Goal: Task Accomplishment & Management: Manage account settings

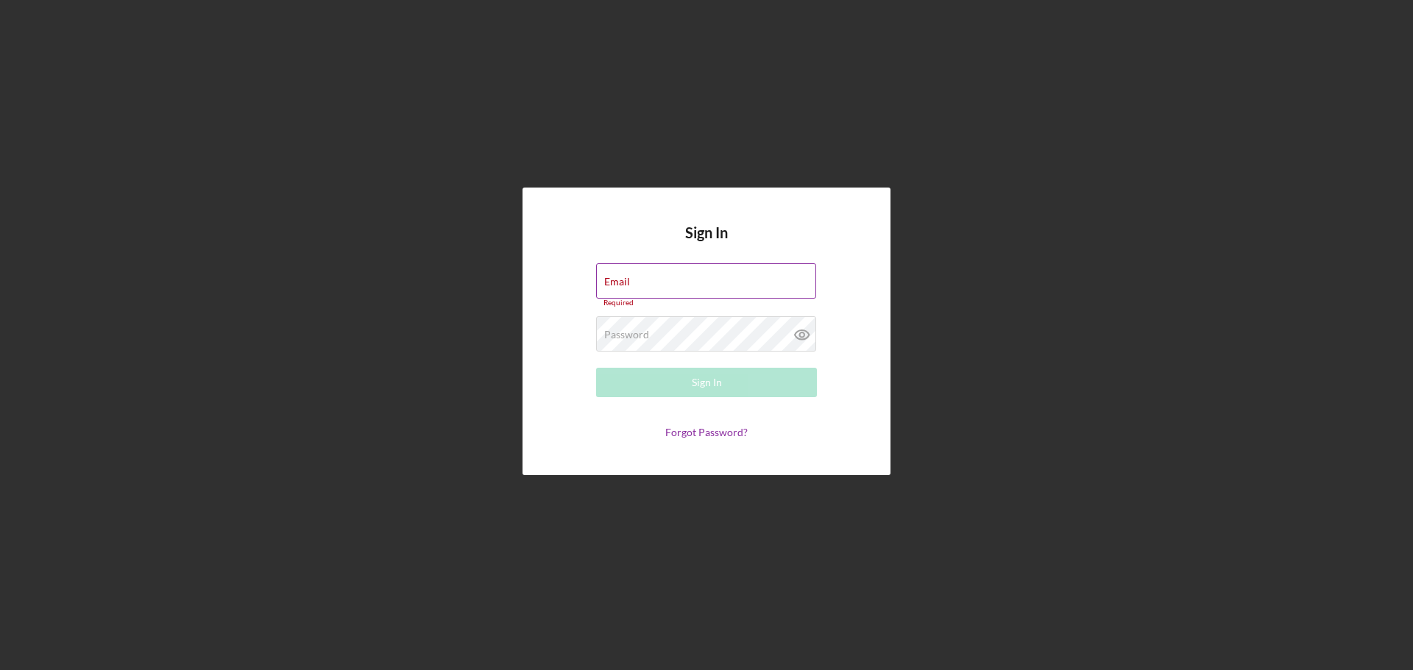
type input "allenm@freedomequity.org"
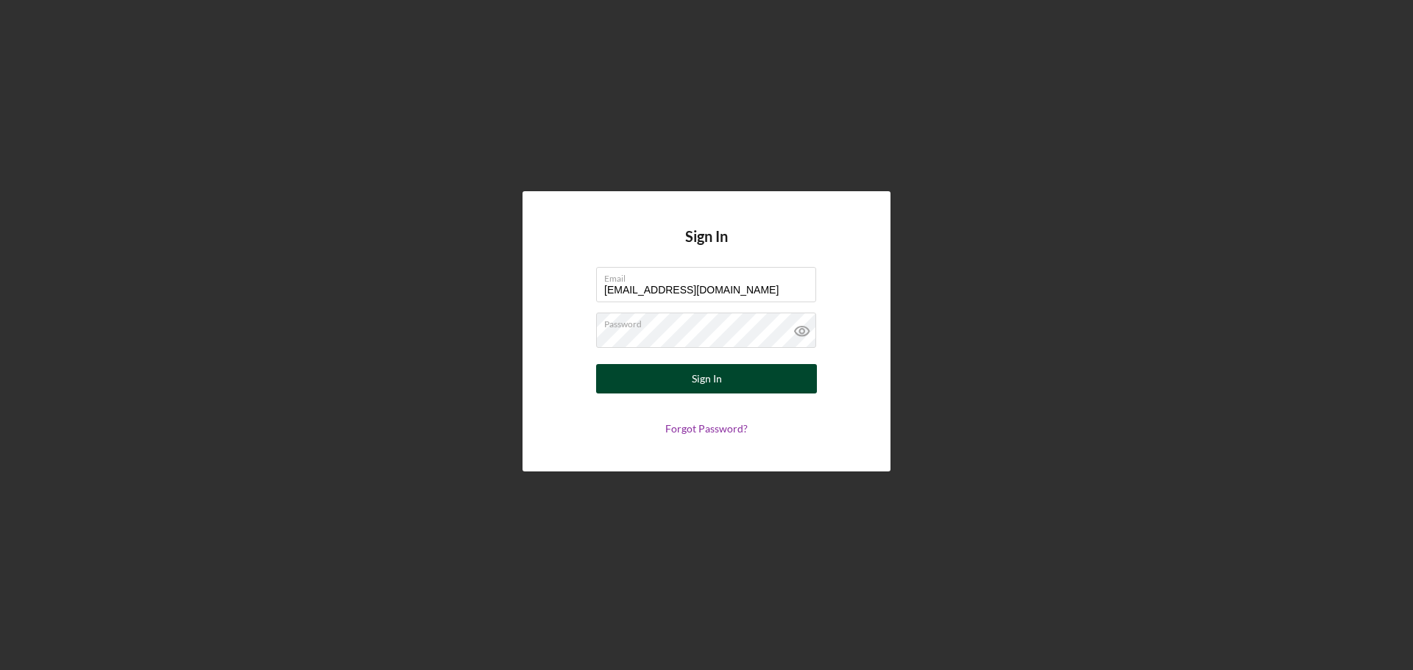
click at [700, 378] on div "Sign In" at bounding box center [707, 378] width 30 height 29
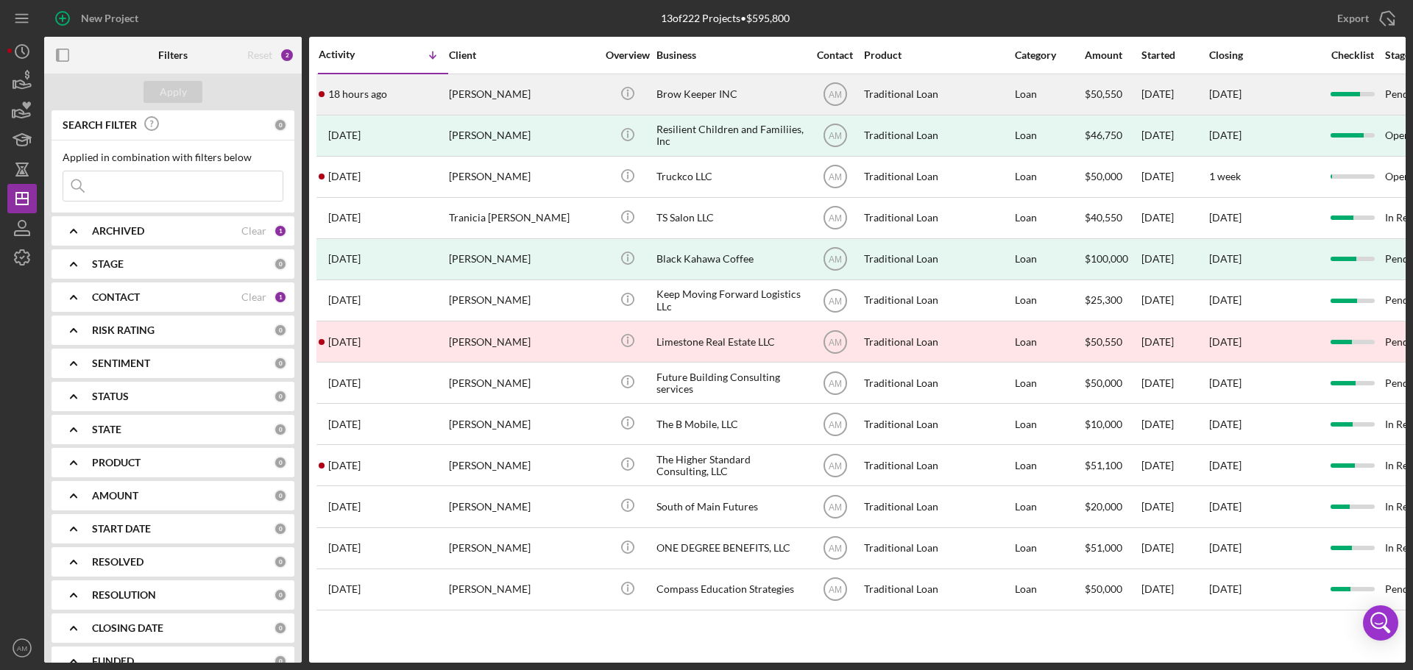
click at [687, 92] on div "Brow Keeper INC" at bounding box center [729, 94] width 147 height 39
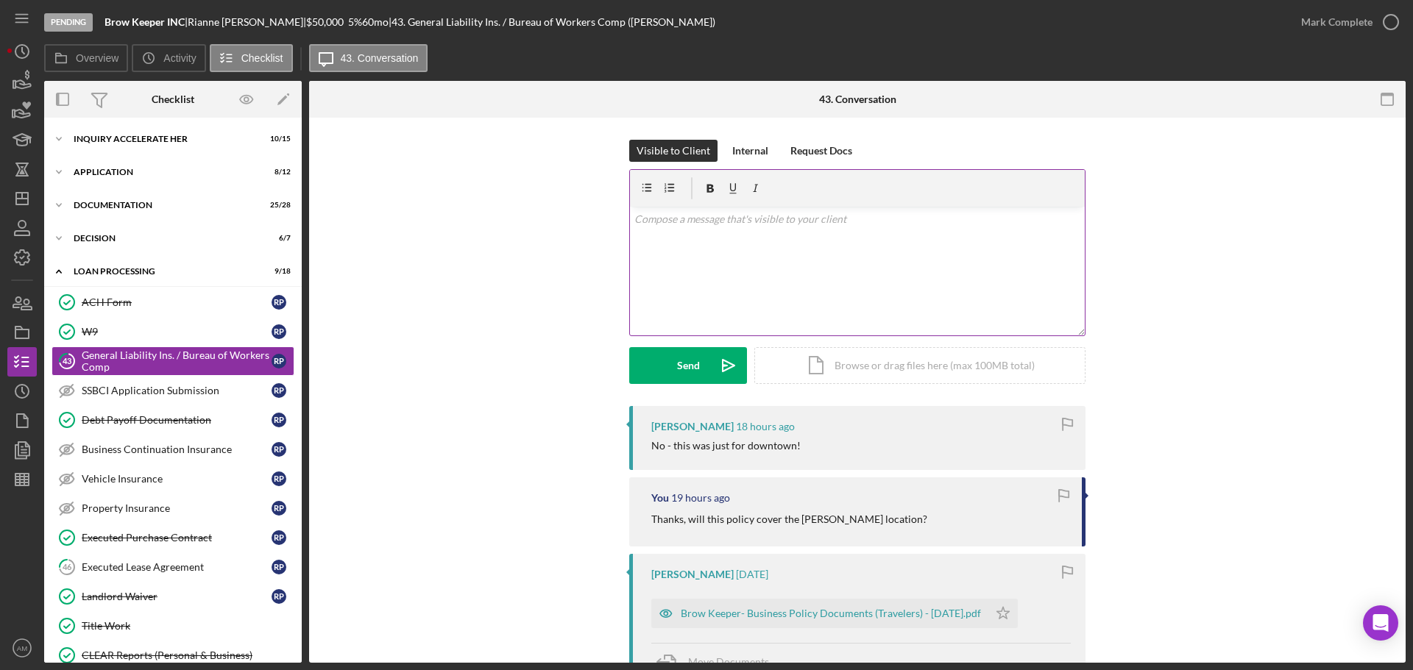
click at [690, 241] on div "v Color teal Color pink Remove color Add row above Add row below Add column bef…" at bounding box center [857, 271] width 455 height 129
click at [148, 568] on div "Executed Lease Agreement" at bounding box center [177, 567] width 190 height 12
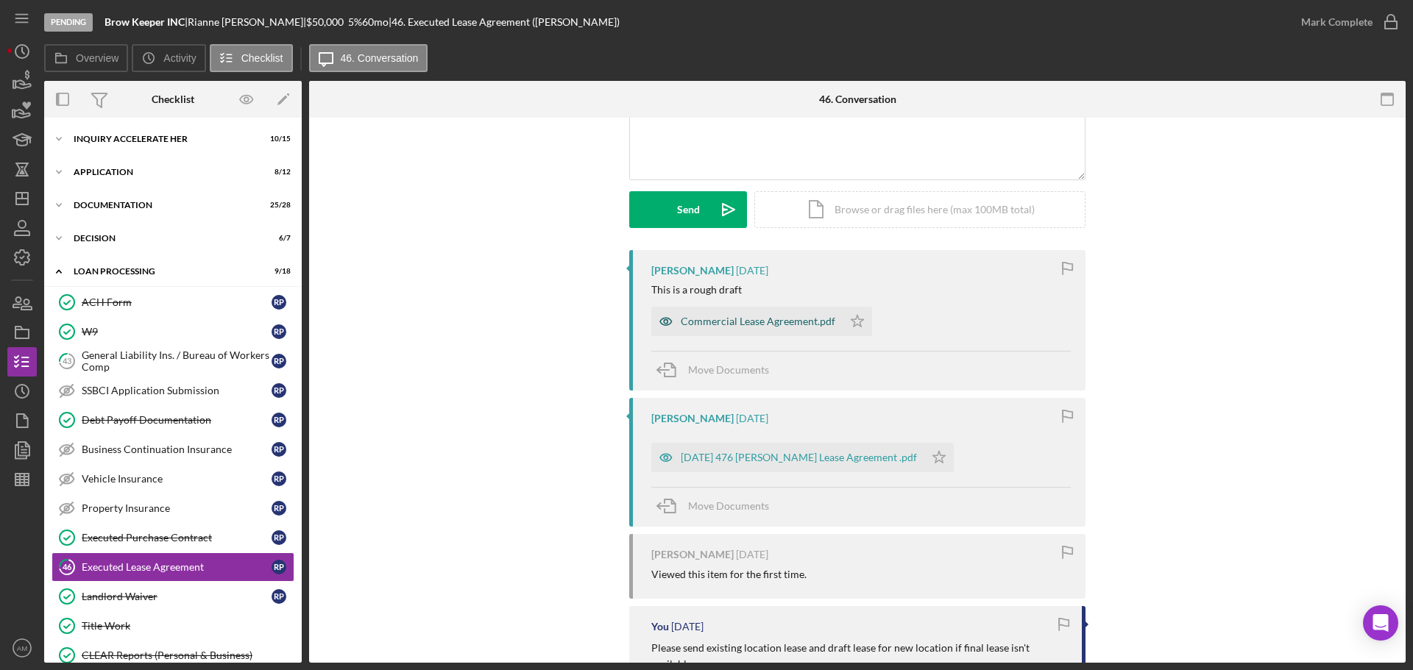
scroll to position [197, 0]
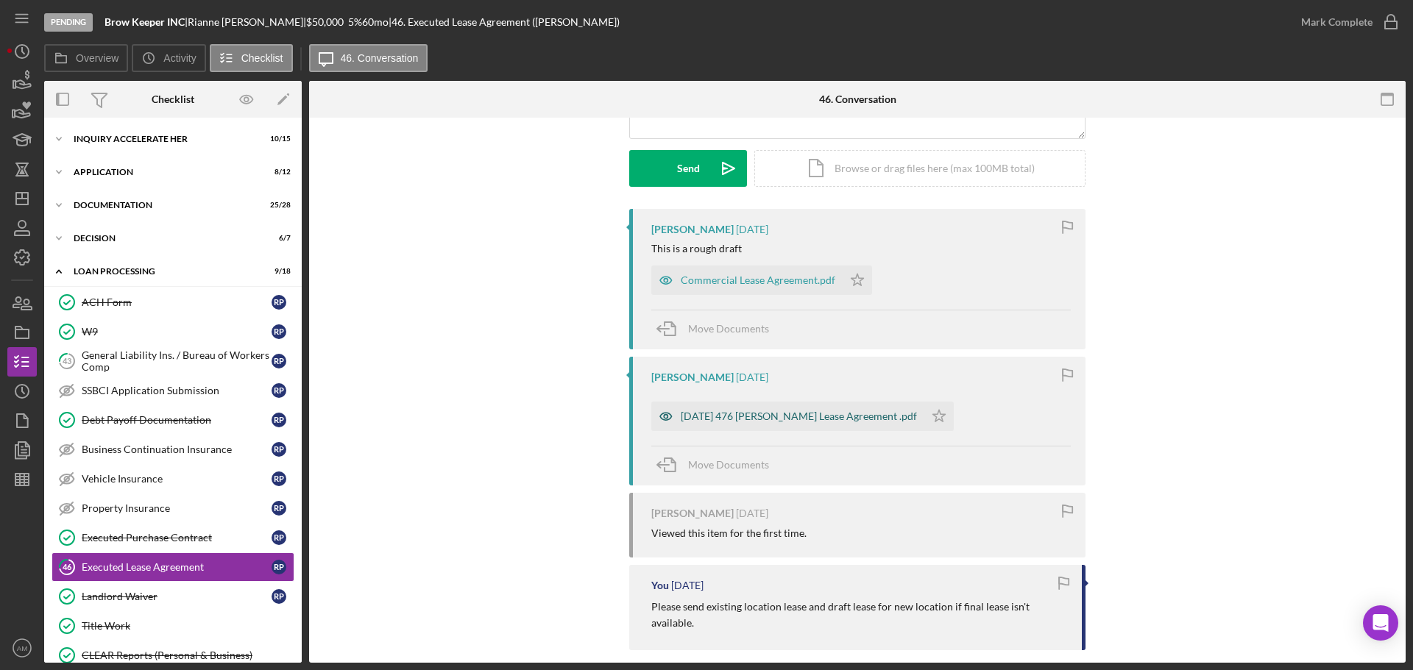
click at [731, 412] on div "[DATE] 476 [PERSON_NAME] Lease Agreement .pdf" at bounding box center [799, 417] width 236 height 12
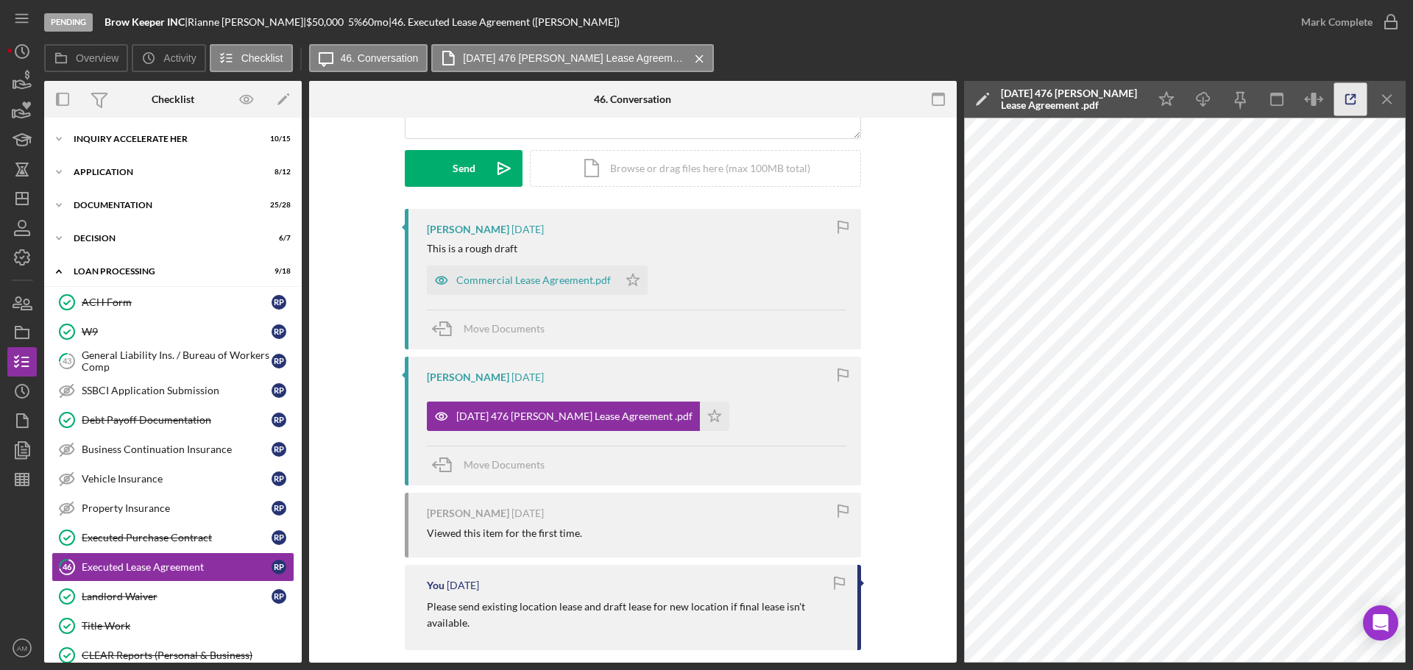
click at [1347, 98] on icon "button" at bounding box center [1350, 99] width 33 height 33
click at [129, 361] on div "General Liability Ins. / Bureau of Workers Comp" at bounding box center [177, 362] width 190 height 24
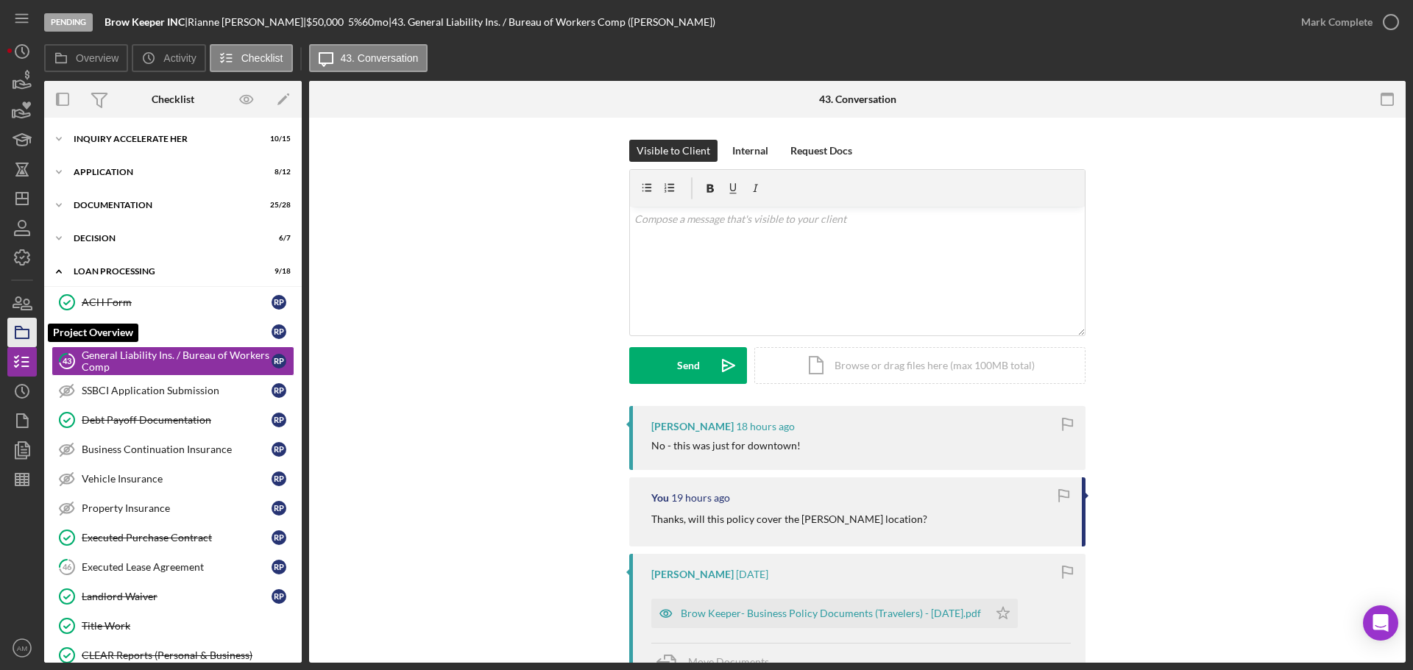
click at [23, 331] on icon "button" at bounding box center [22, 332] width 37 height 37
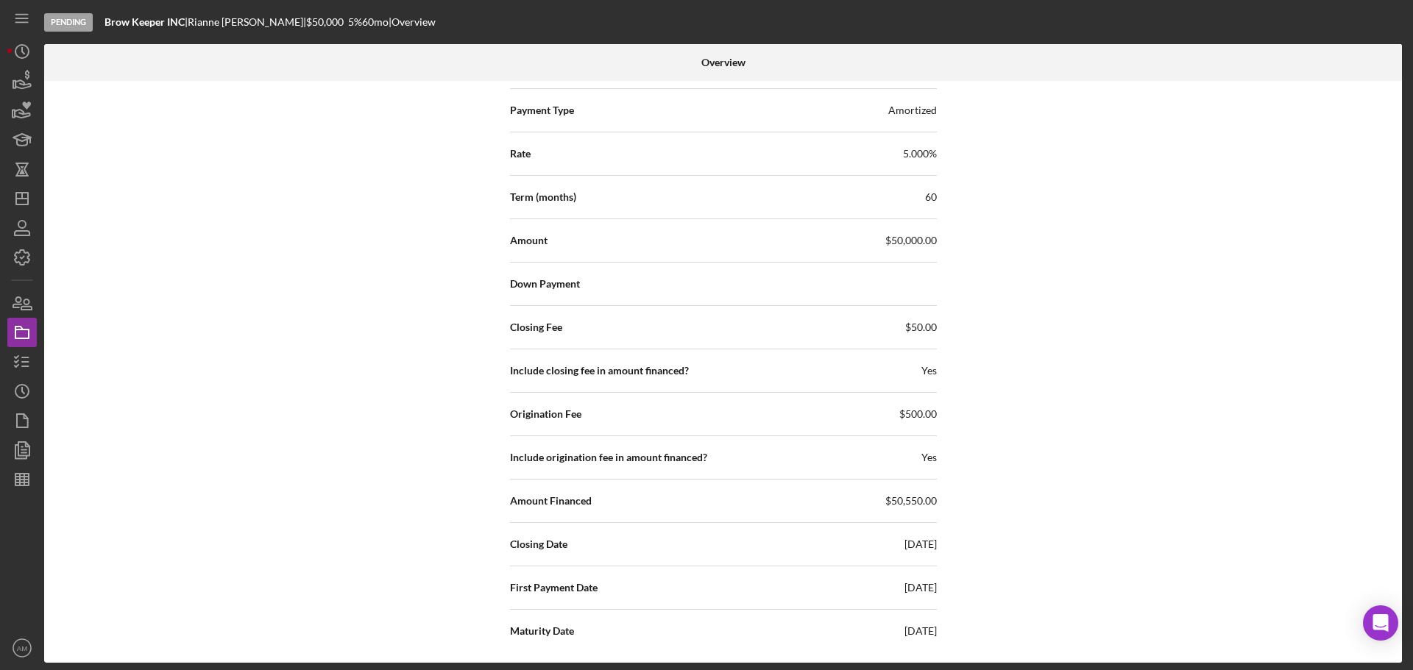
scroll to position [2183, 0]
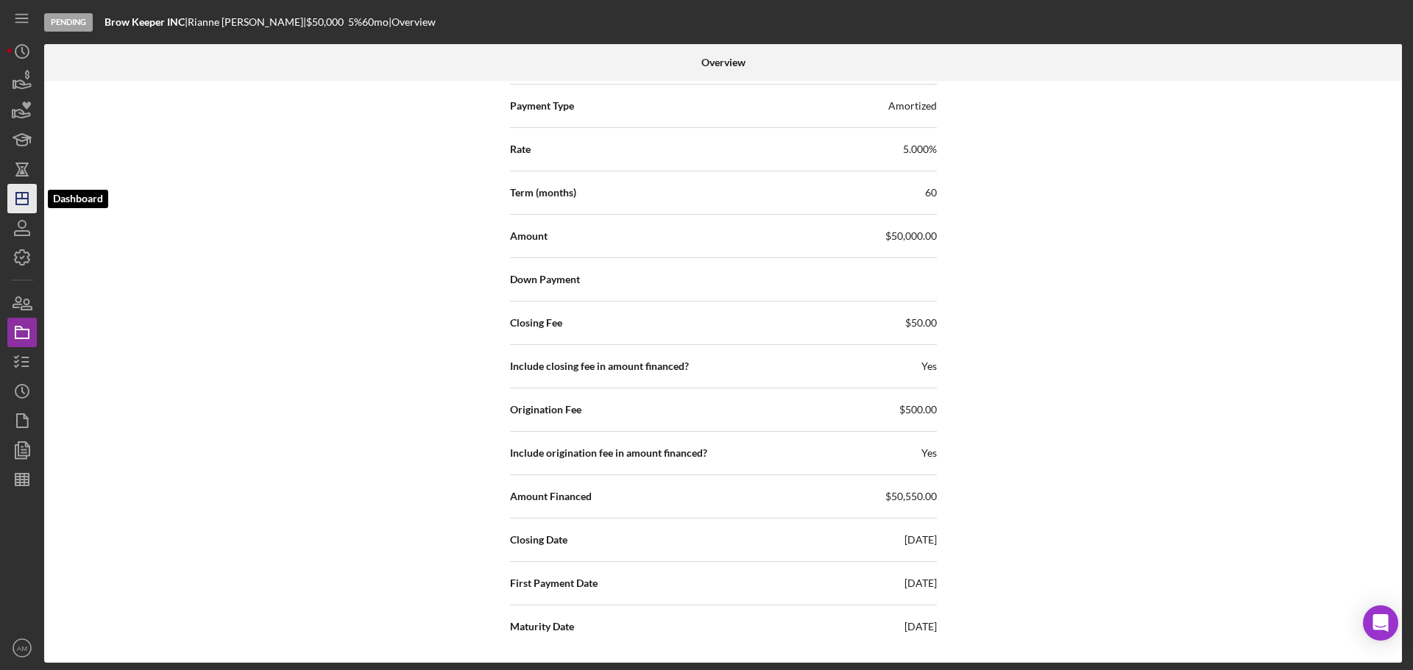
click at [21, 199] on line "button" at bounding box center [22, 199] width 12 height 0
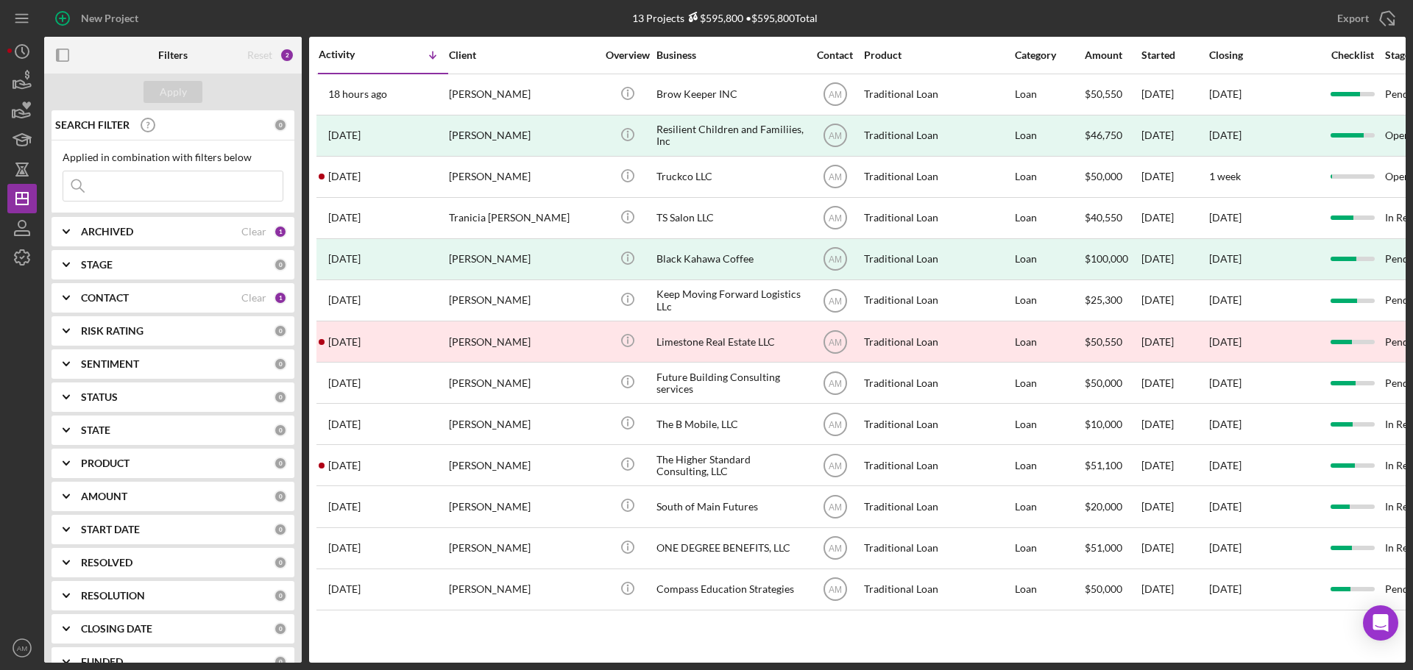
click at [264, 296] on div "CONTACT Clear 1" at bounding box center [184, 297] width 206 height 13
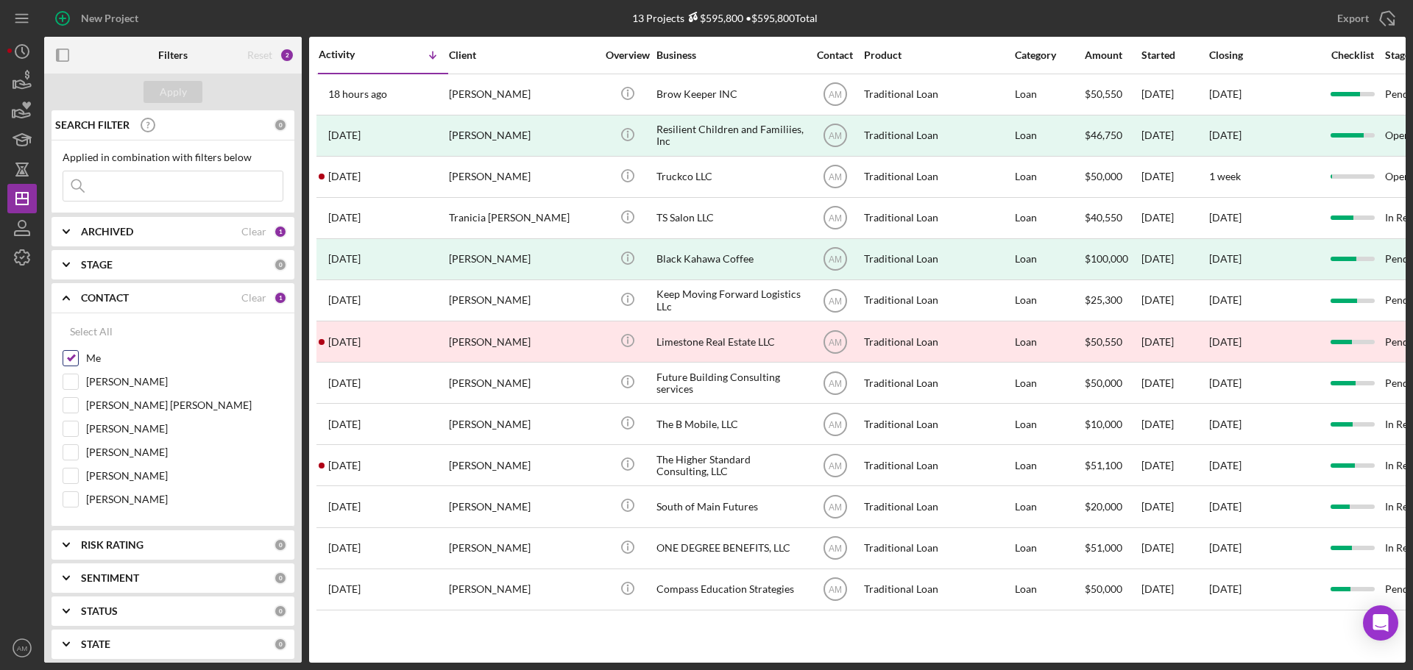
click at [67, 357] on input "Me" at bounding box center [70, 358] width 15 height 15
checkbox input "false"
click at [171, 86] on div "Apply" at bounding box center [173, 92] width 27 height 22
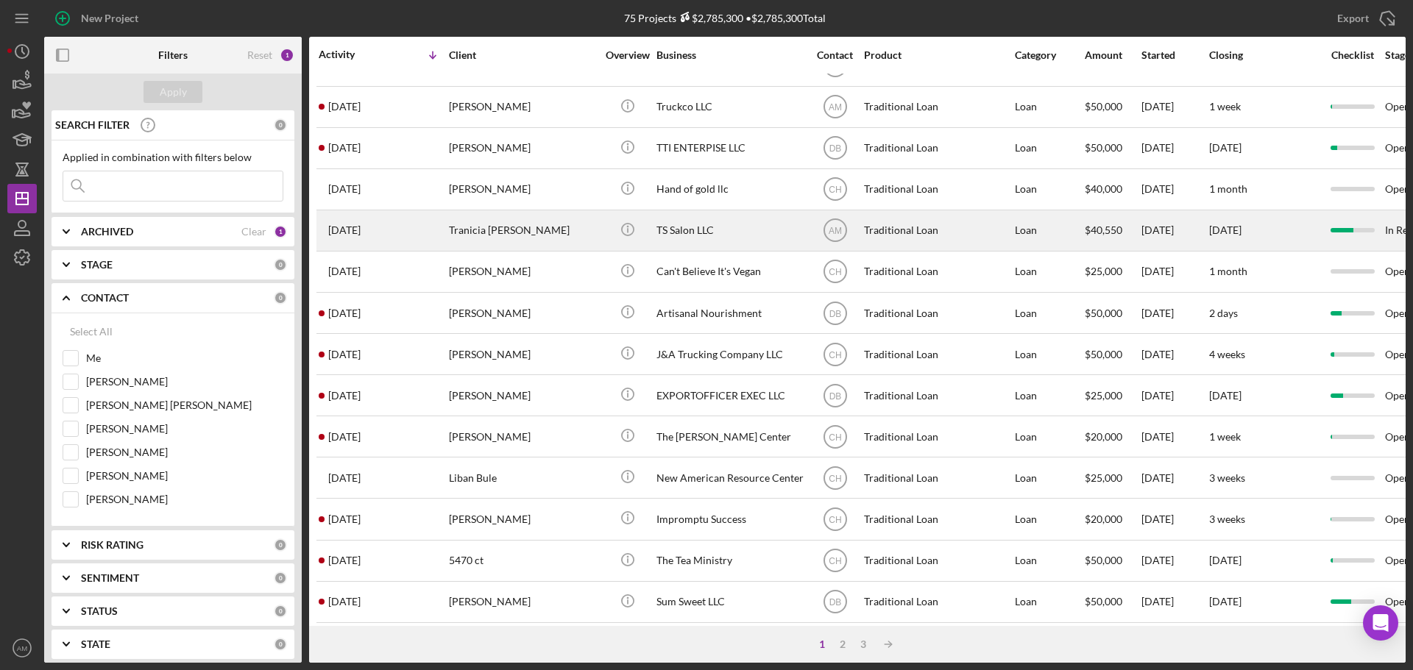
scroll to position [498, 0]
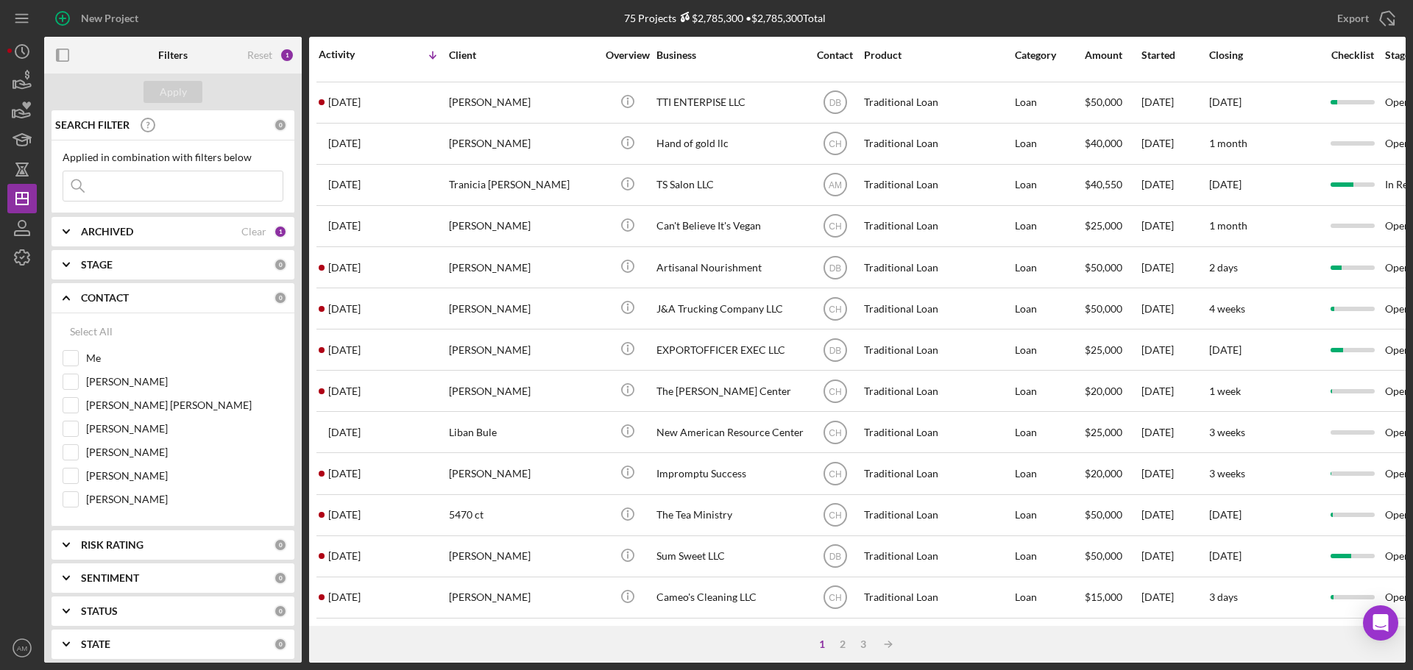
click at [820, 645] on div "1" at bounding box center [822, 645] width 21 height 12
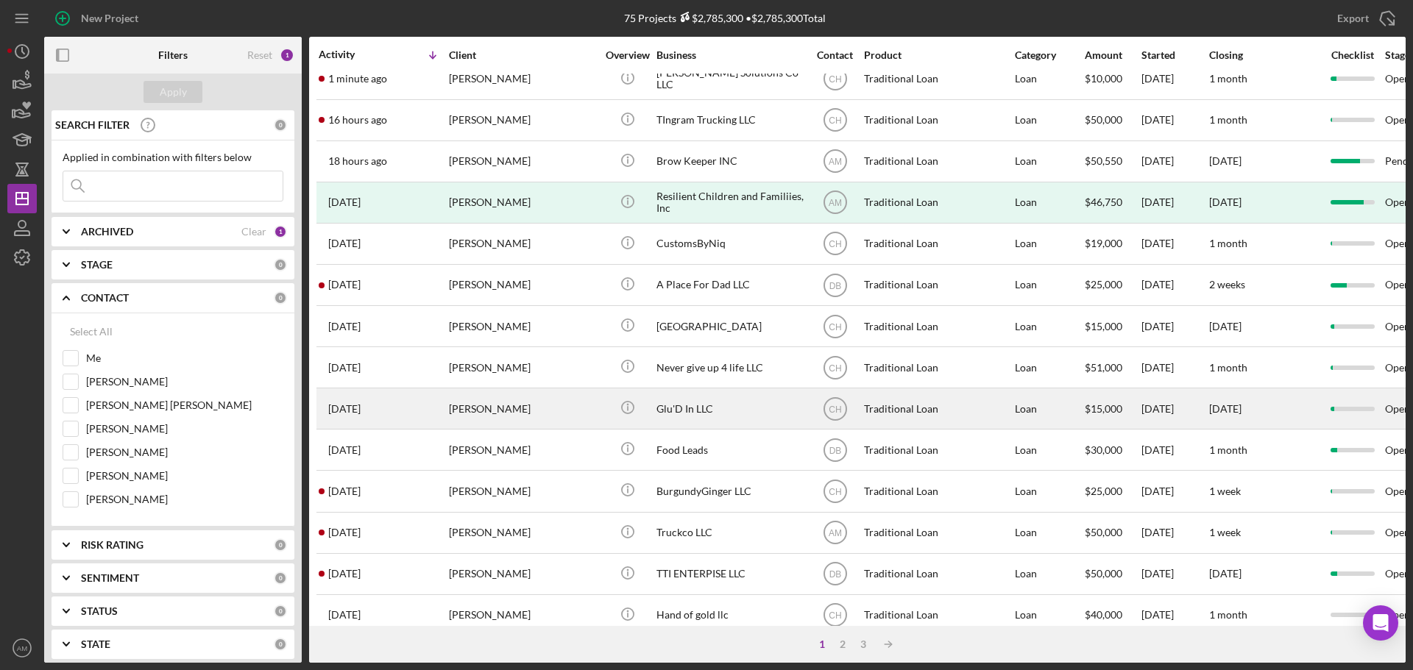
scroll to position [0, 0]
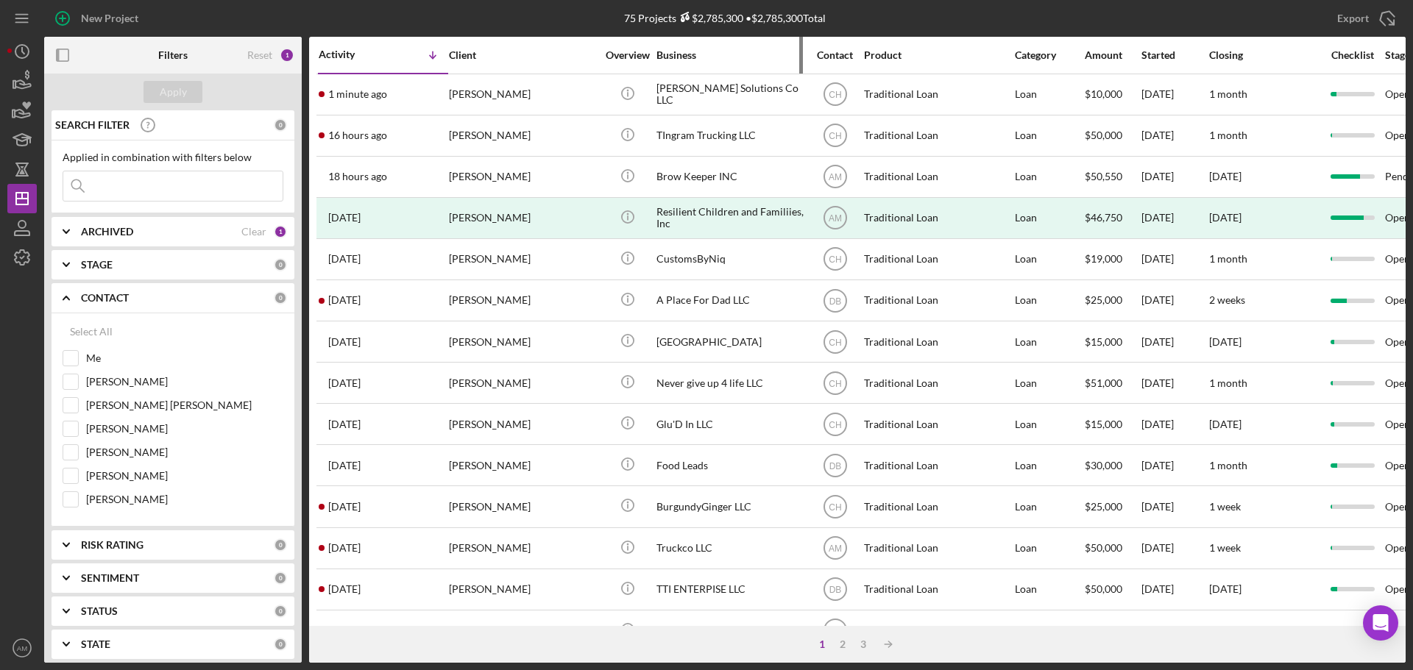
click at [669, 52] on div "Business" at bounding box center [729, 55] width 147 height 12
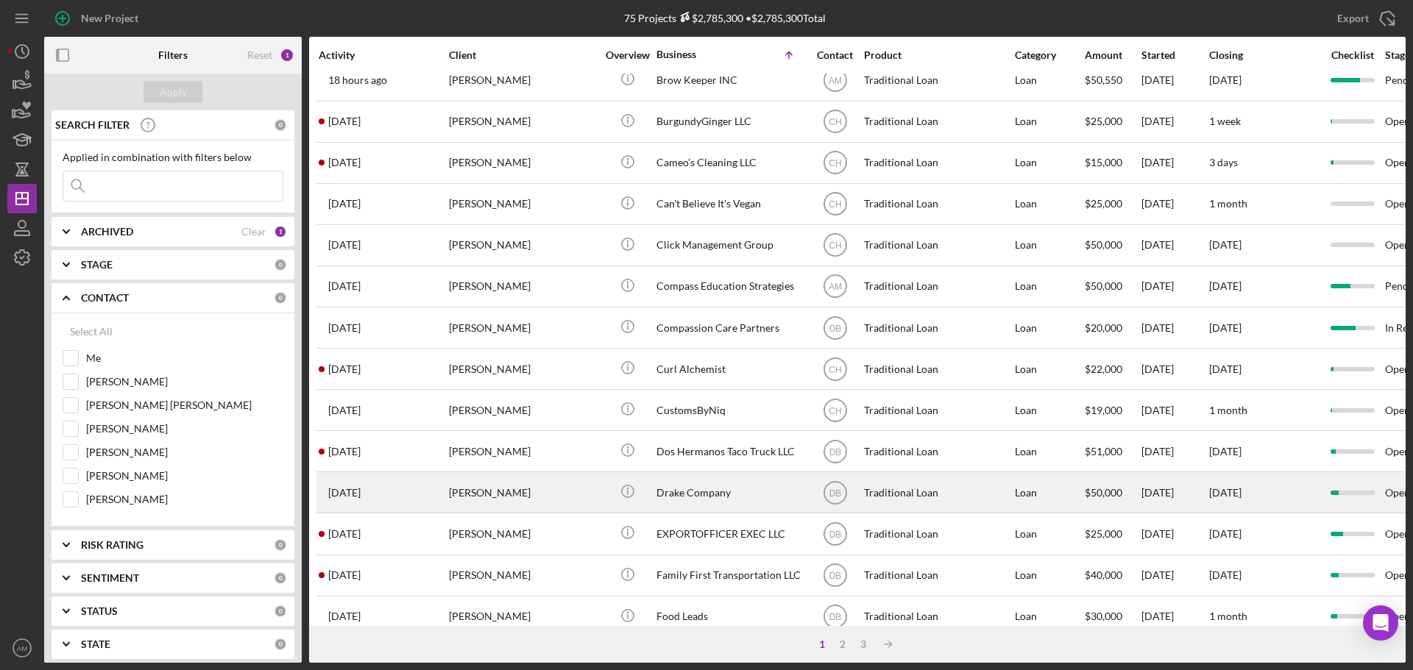
scroll to position [498, 0]
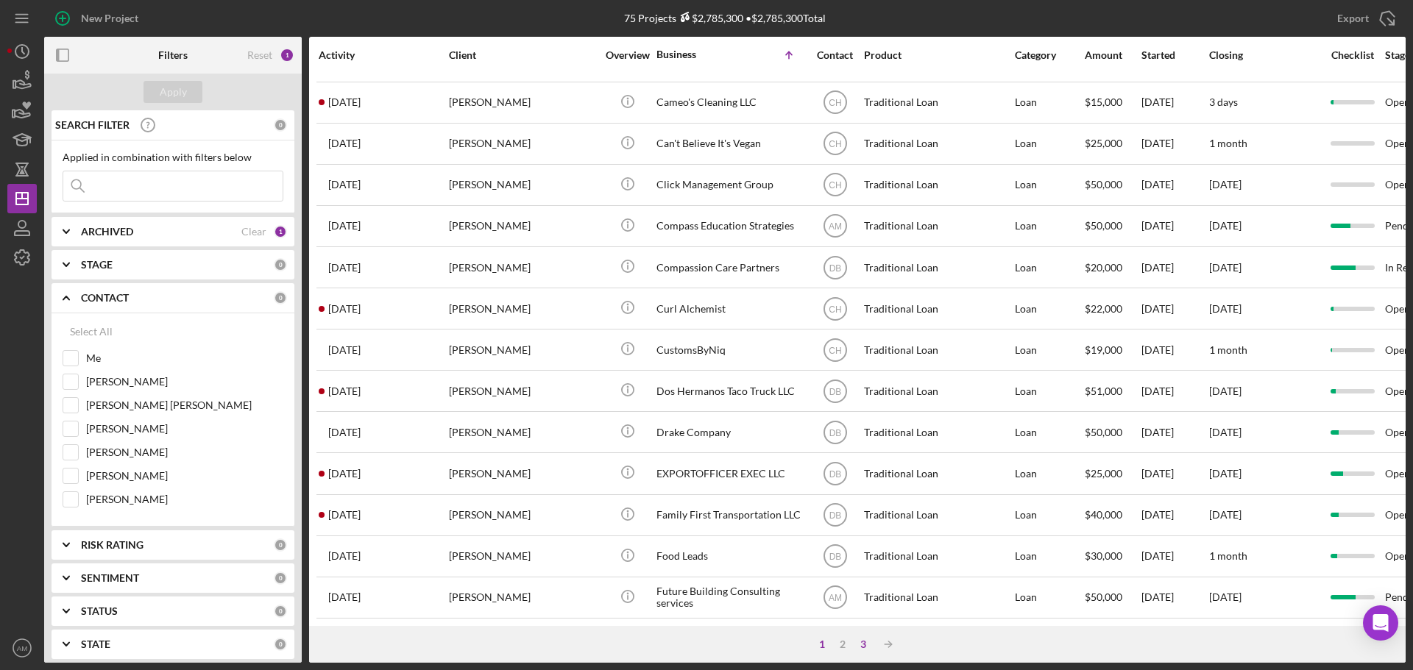
click at [866, 639] on div "3" at bounding box center [863, 645] width 21 height 12
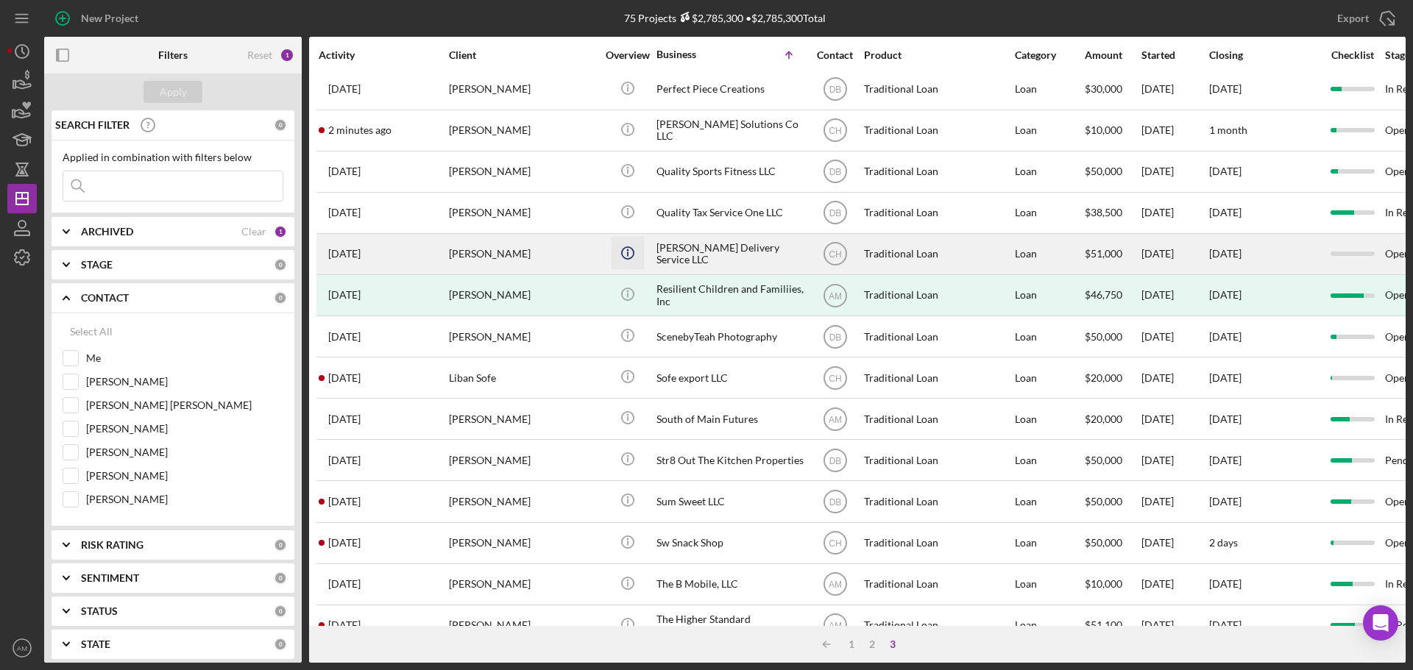
scroll to position [0, 0]
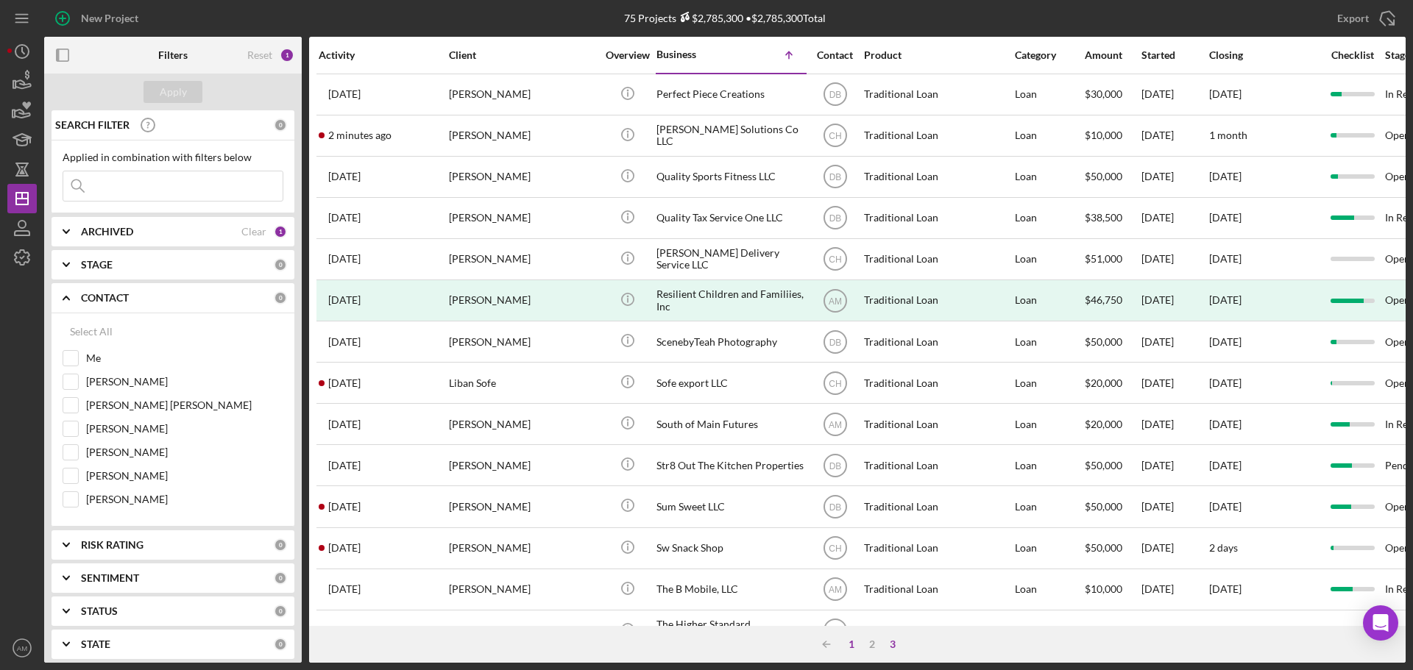
click at [849, 642] on div "1" at bounding box center [851, 645] width 21 height 12
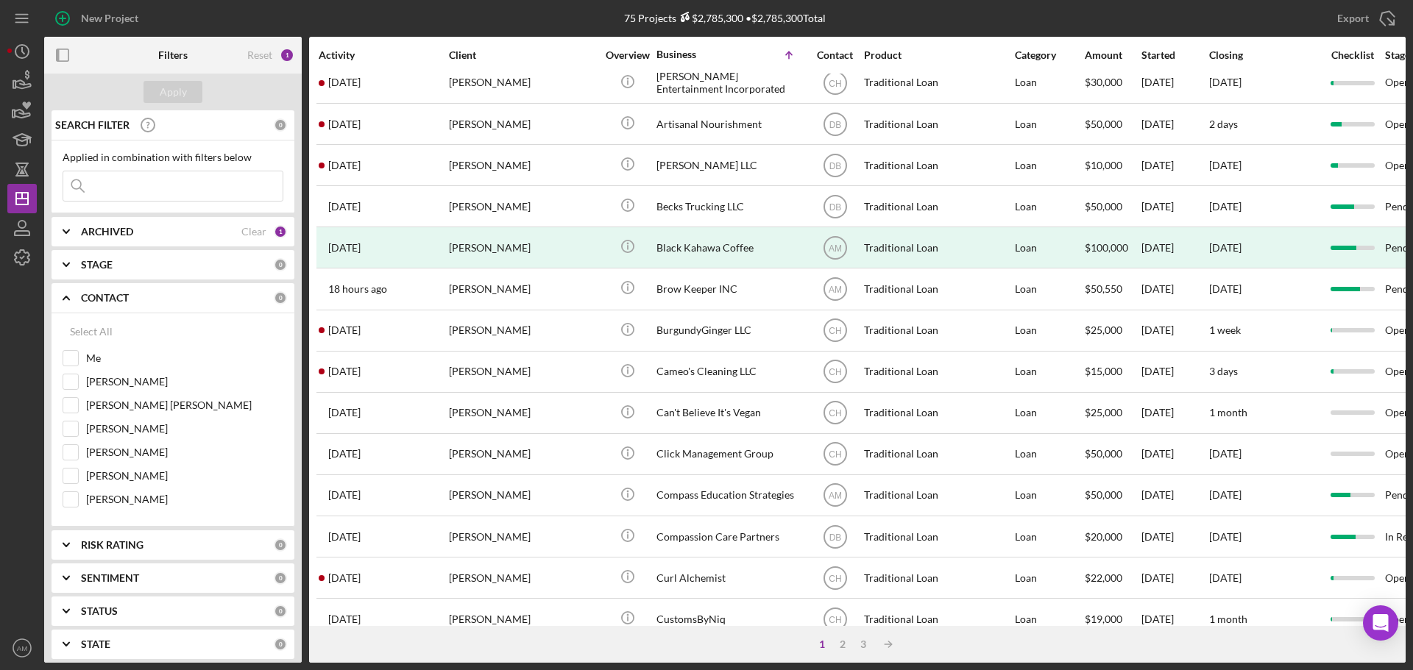
scroll to position [74, 0]
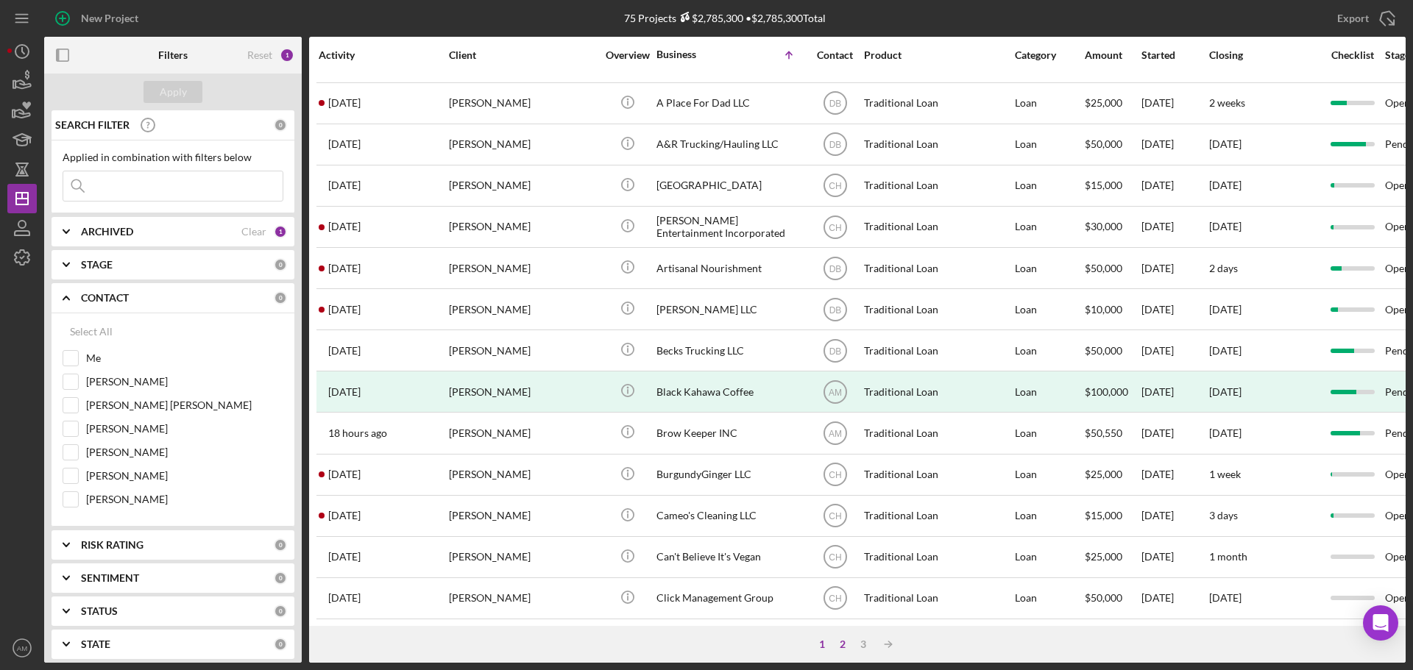
click at [843, 642] on div "2" at bounding box center [842, 645] width 21 height 12
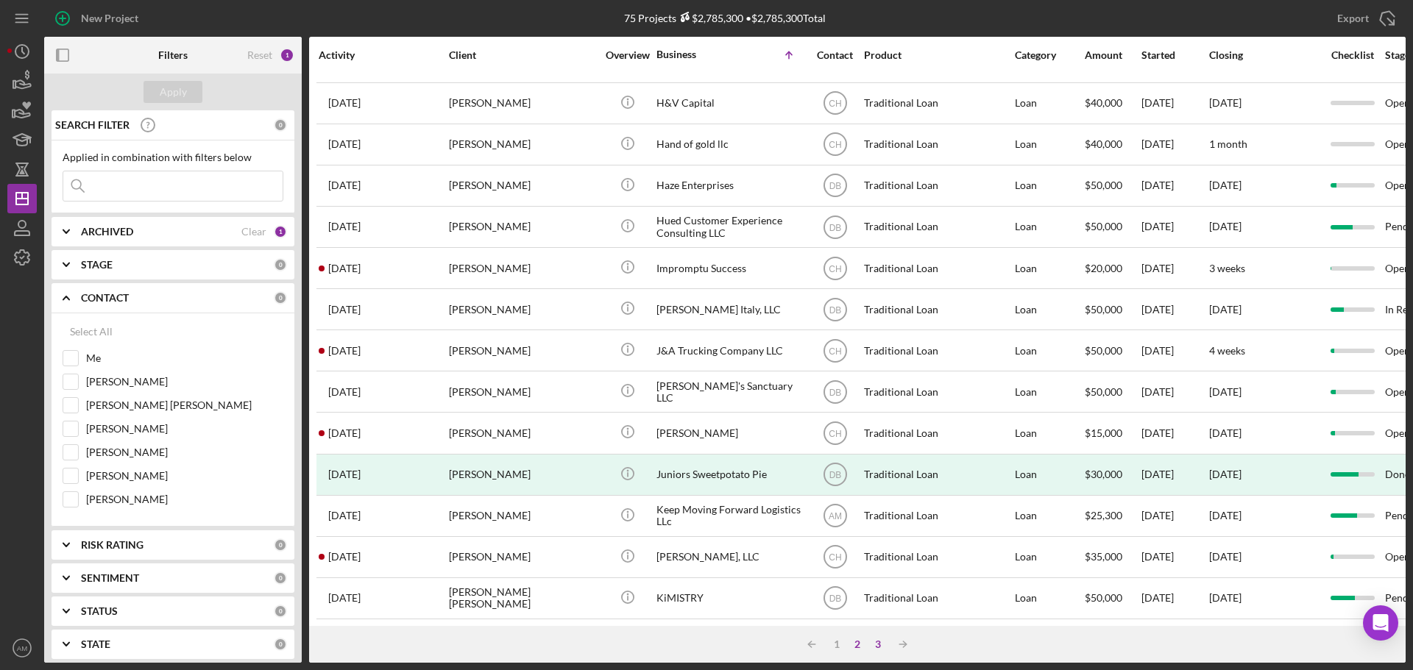
click at [881, 643] on div "3" at bounding box center [878, 645] width 21 height 12
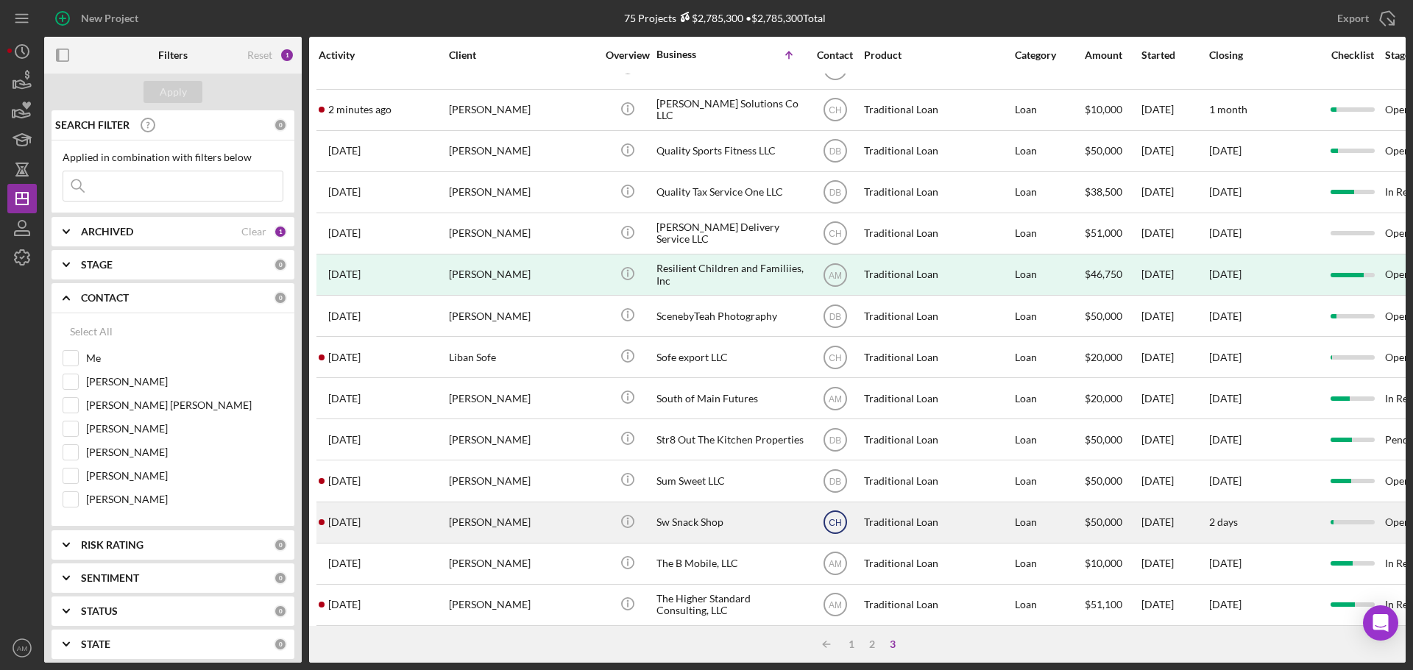
scroll to position [0, 0]
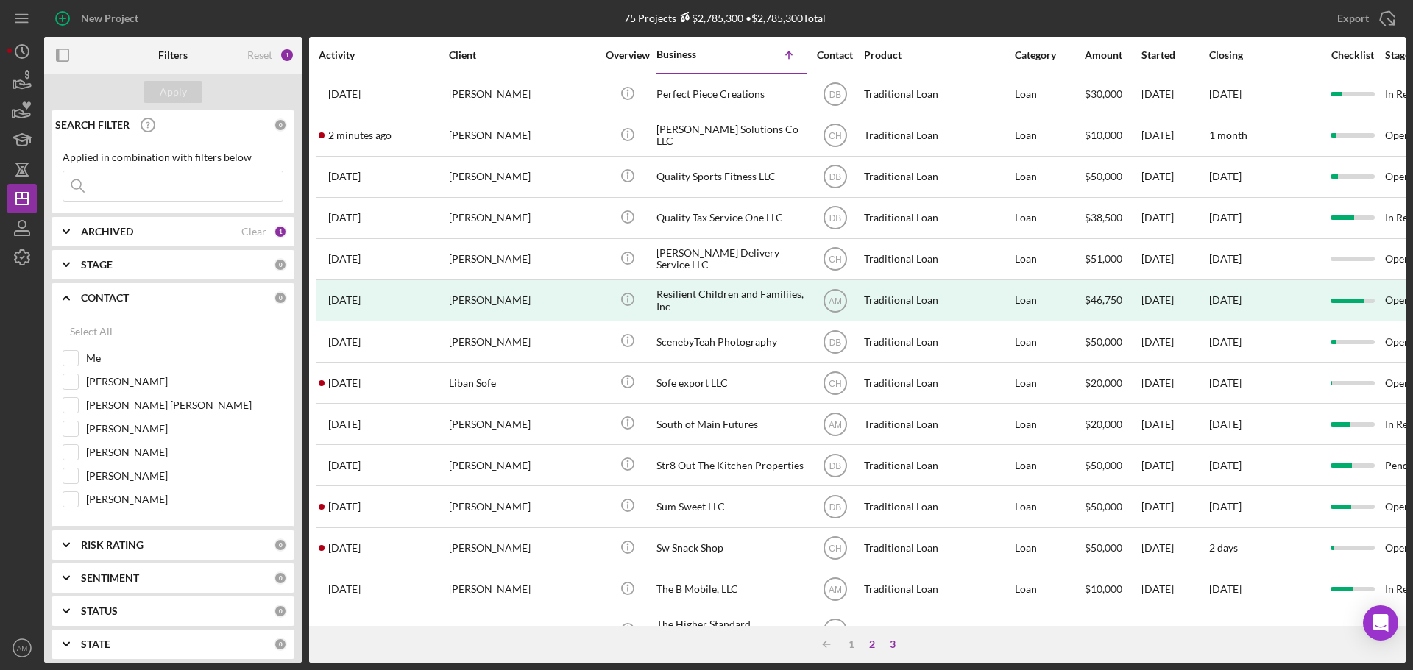
click at [870, 640] on div "2" at bounding box center [872, 645] width 21 height 12
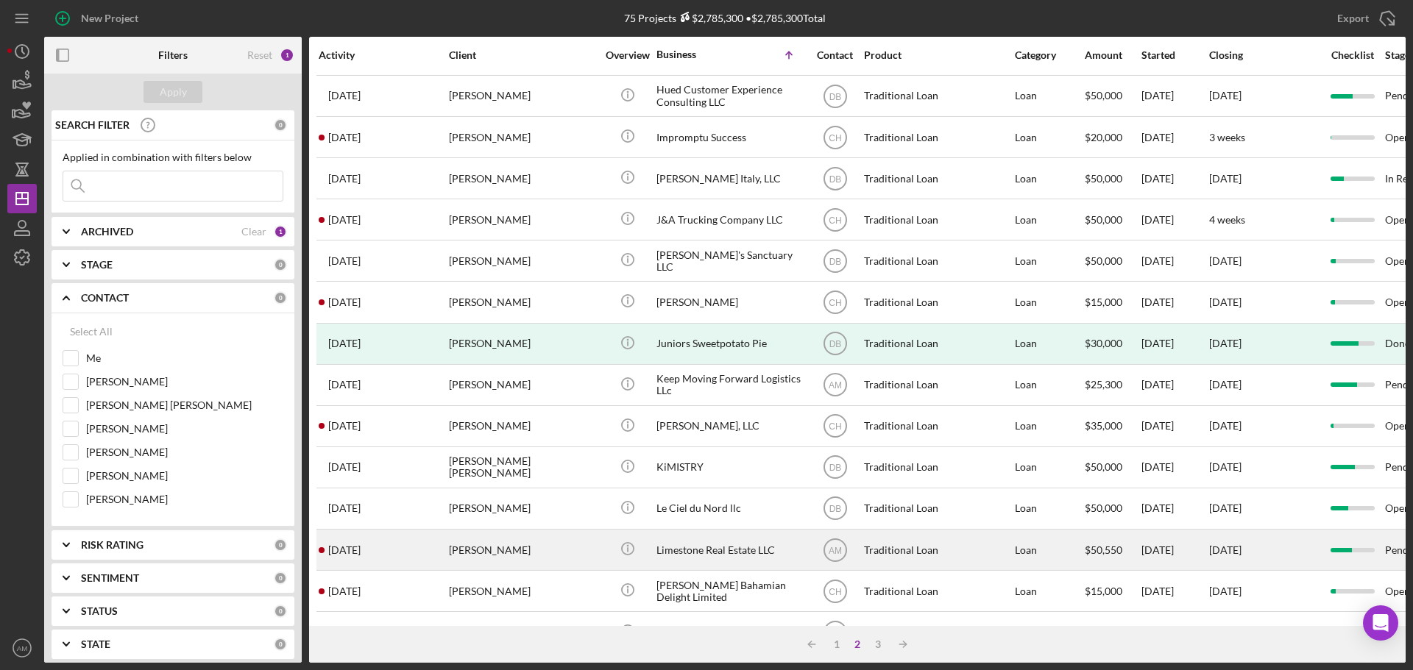
scroll to position [204, 0]
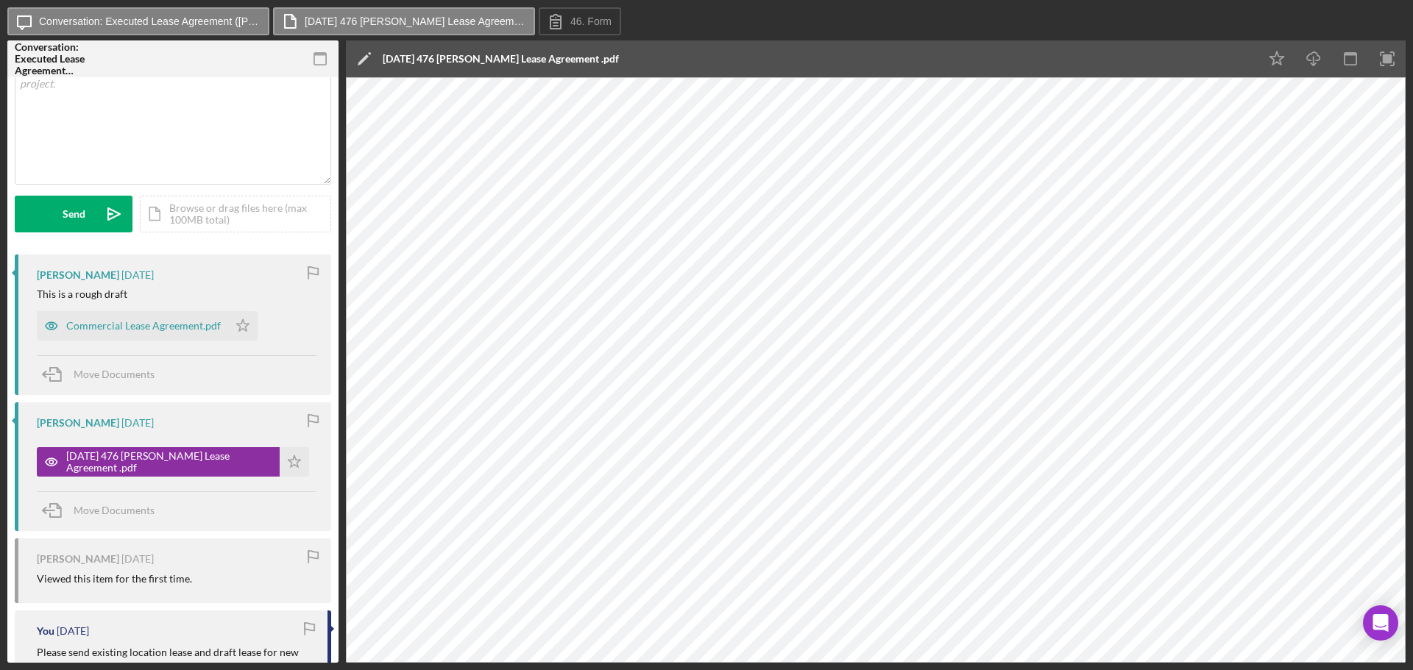
scroll to position [144, 0]
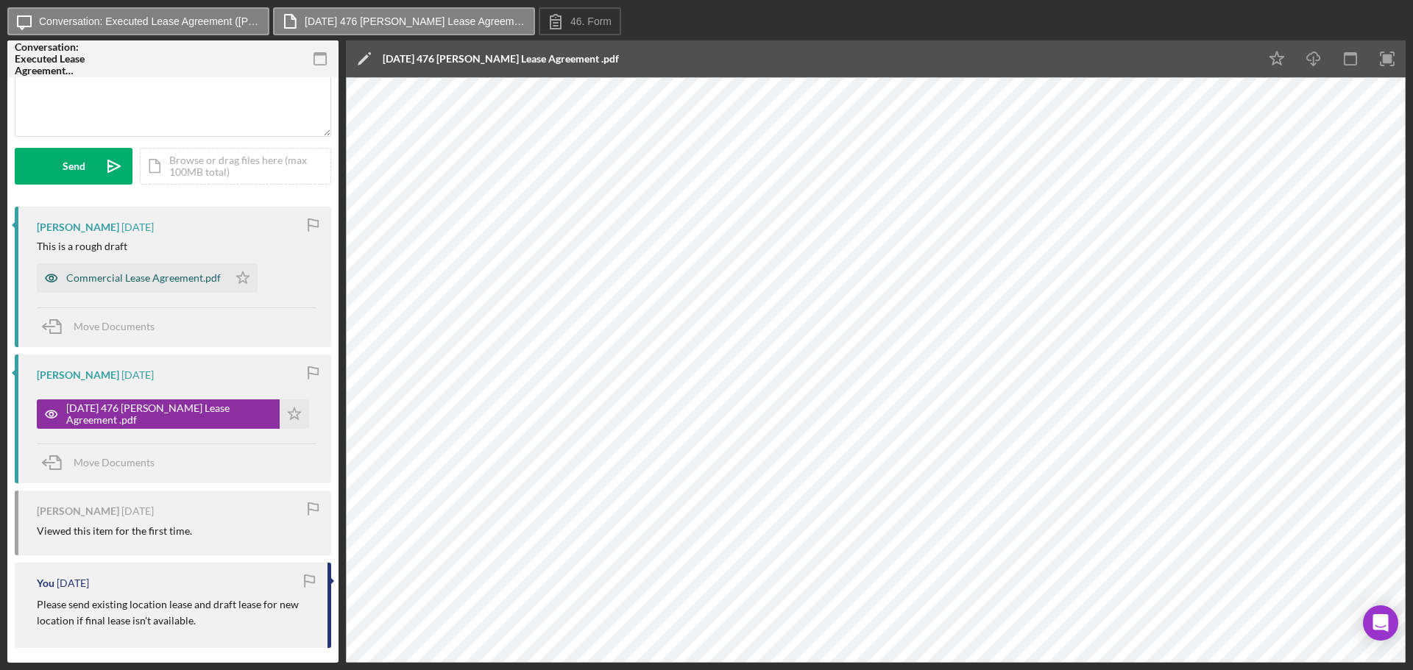
click at [115, 275] on div "Commercial Lease Agreement.pdf" at bounding box center [143, 278] width 155 height 12
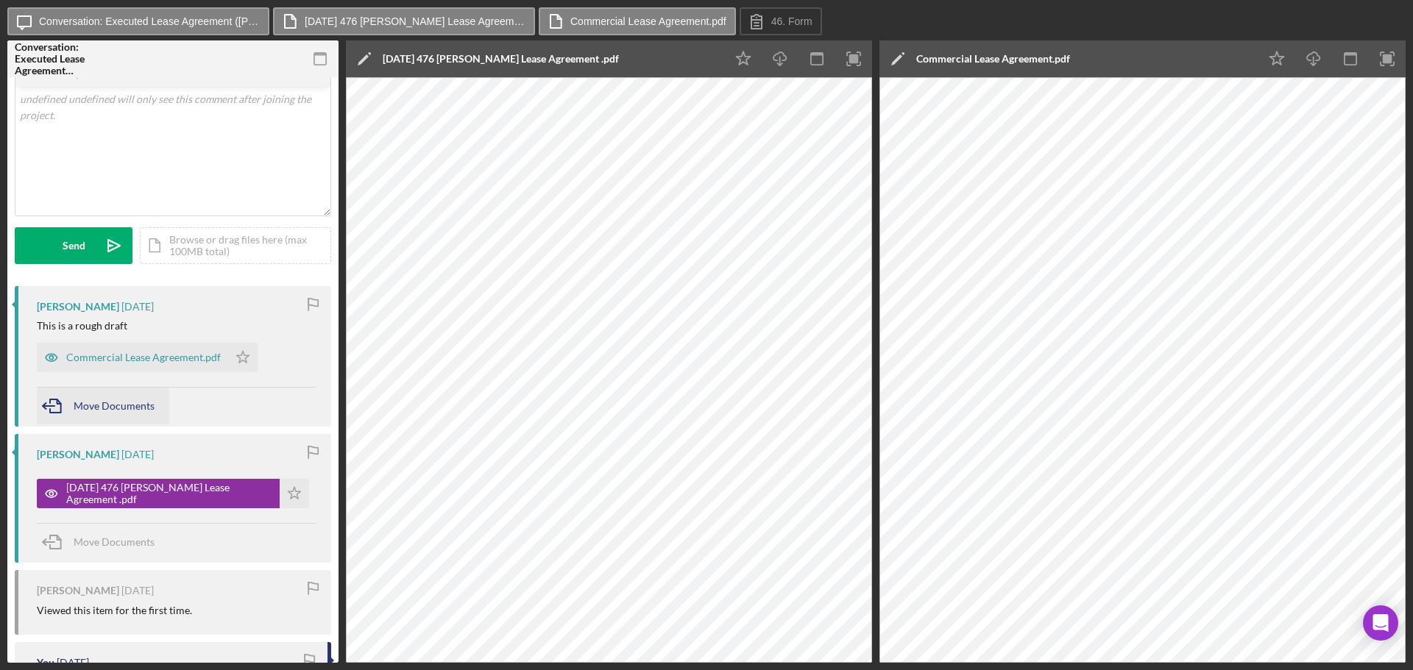
scroll to position [0, 0]
